Goal: Transaction & Acquisition: Purchase product/service

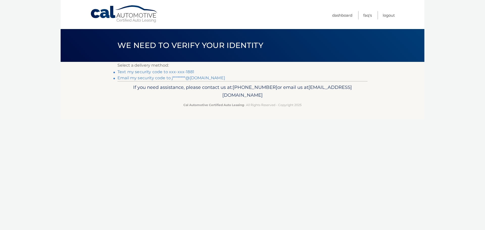
click at [174, 73] on link "Text my security code to xxx-xxx-1881" at bounding box center [156, 72] width 77 height 5
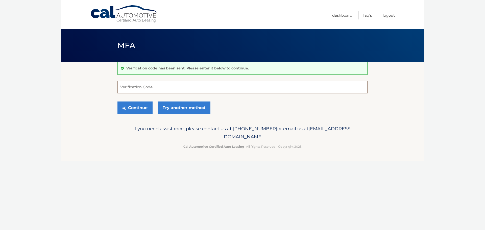
click at [168, 91] on input "Verification Code" at bounding box center [243, 87] width 250 height 13
type input "507861"
click at [146, 108] on button "Continue" at bounding box center [135, 108] width 35 height 13
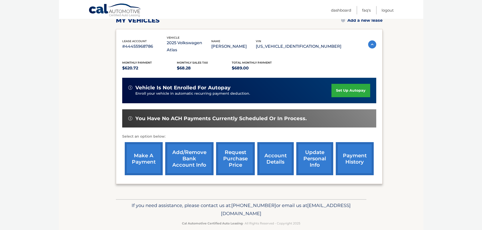
scroll to position [76, 0]
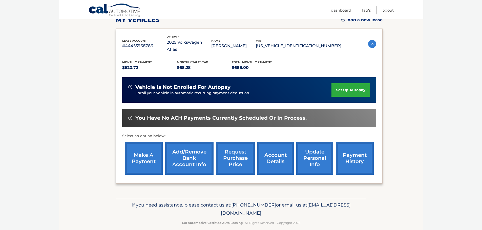
click at [150, 153] on link "make a payment" at bounding box center [144, 158] width 38 height 33
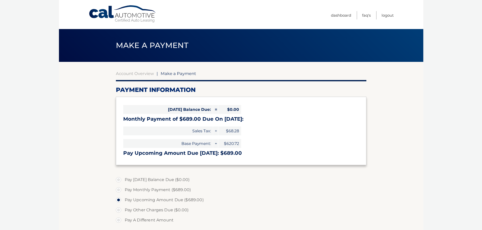
select select "OWFkZTM0MTYtMWMzMy00ZWE0LTk1NWUtMTIzZWI3MDEyNDZl"
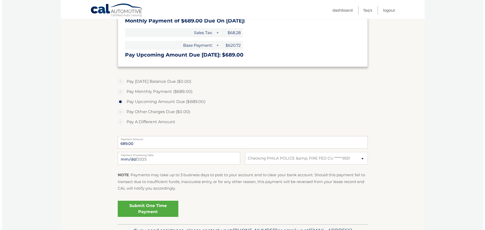
scroll to position [101, 0]
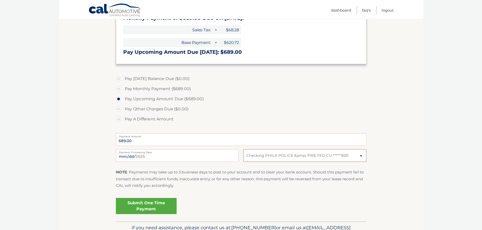
click at [345, 156] on select "Select Bank Account Checking PHILA POLICE &amp; FIRE FED CU *****9551" at bounding box center [304, 155] width 123 height 13
click at [243, 149] on select "Select Bank Account Checking PHILA POLICE &amp; FIRE FED CU *****9551" at bounding box center [304, 155] width 123 height 13
click at [158, 207] on link "Submit One Time Payment" at bounding box center [146, 206] width 61 height 16
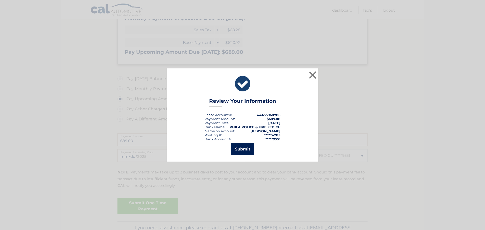
click at [244, 151] on button "Submit" at bounding box center [243, 149] width 24 height 12
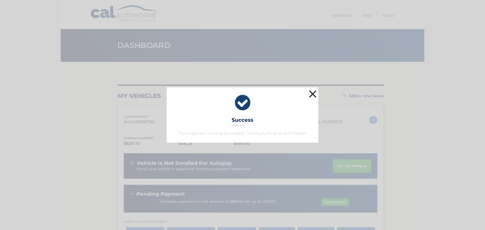
click at [313, 95] on button "×" at bounding box center [313, 94] width 10 height 10
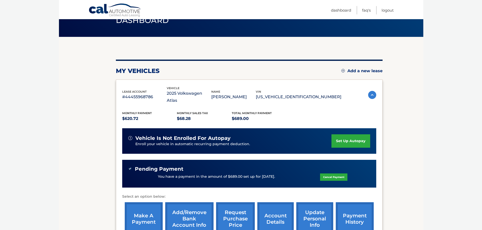
scroll to position [86, 0]
